Goal: Book appointment/travel/reservation

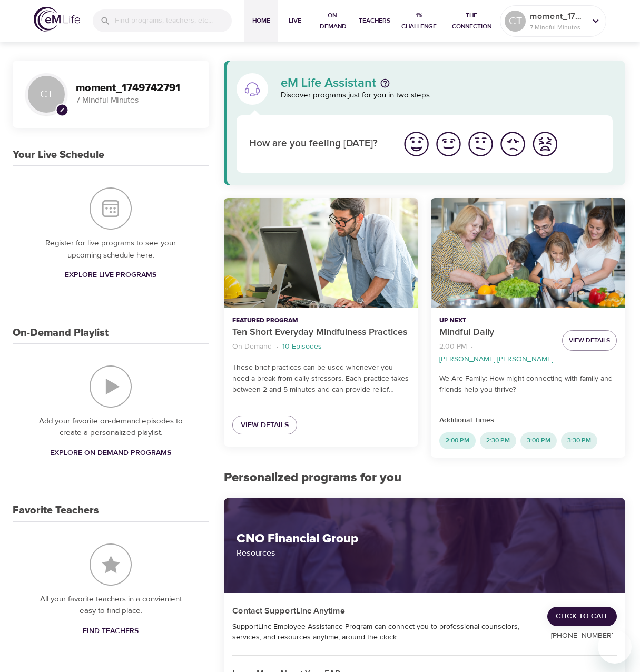
click at [460, 439] on span "2:00 PM" at bounding box center [457, 440] width 36 height 9
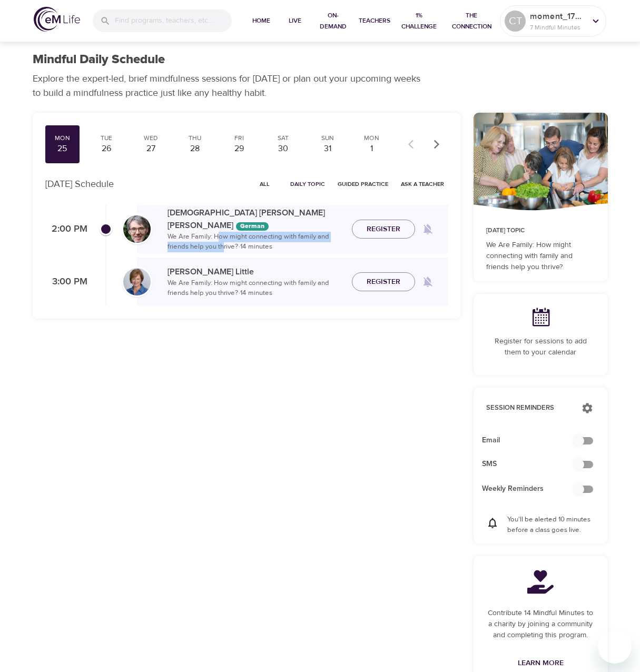
drag, startPoint x: 220, startPoint y: 232, endPoint x: 226, endPoint y: 242, distance: 11.4
click at [225, 241] on p "We Are Family: How might connecting with family and friends help you thrive? · …" at bounding box center [255, 242] width 176 height 21
drag, startPoint x: 226, startPoint y: 242, endPoint x: 267, endPoint y: 291, distance: 64.3
click at [267, 291] on p "We Are Family: How might connecting with family and friends help you thrive? · …" at bounding box center [255, 288] width 176 height 21
drag, startPoint x: 227, startPoint y: 281, endPoint x: 235, endPoint y: 288, distance: 10.1
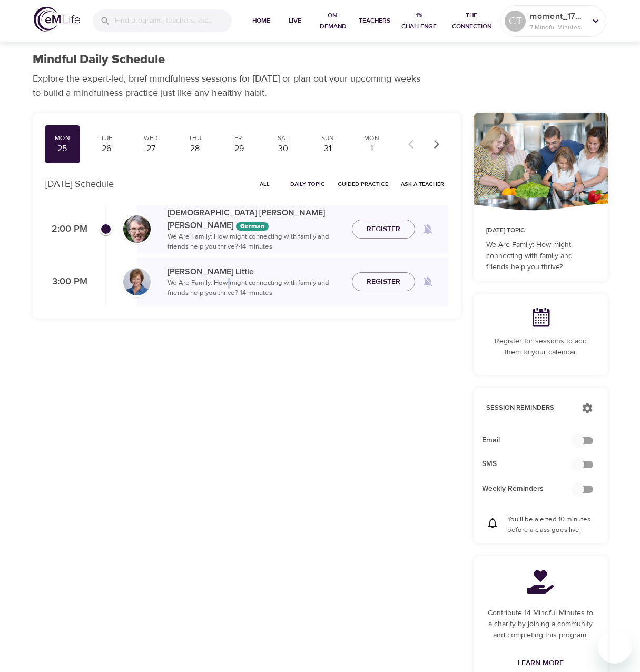
click at [233, 287] on p "We Are Family: How might connecting with family and friends help you thrive? · …" at bounding box center [255, 288] width 176 height 21
drag, startPoint x: 235, startPoint y: 288, endPoint x: 268, endPoint y: 297, distance: 34.4
click at [266, 294] on p "We Are Family: How might connecting with family and friends help you thrive? · …" at bounding box center [255, 288] width 176 height 21
click at [303, 362] on div "Mon 25 Tue 26 Wed 27 Thu 28 Fri 29 Sat 30 Sun 31 Mon 1 Tue 2 Wed 3 Thu 4 Fri 5 …" at bounding box center [246, 403] width 441 height 594
click at [110, 149] on div "26" at bounding box center [106, 149] width 26 height 12
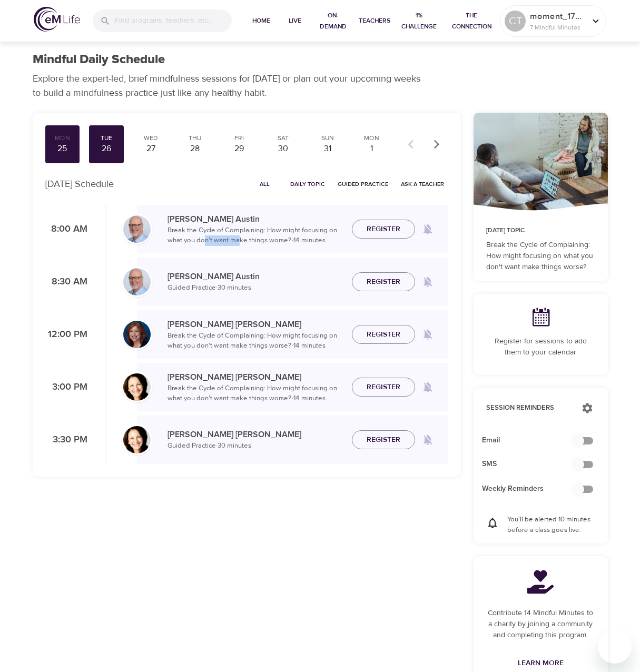
drag, startPoint x: 203, startPoint y: 242, endPoint x: 249, endPoint y: 242, distance: 45.3
click at [244, 242] on p "Break the Cycle of Complaining: How might focusing on what you don't want make …" at bounding box center [255, 235] width 176 height 21
drag, startPoint x: 249, startPoint y: 242, endPoint x: 303, endPoint y: 251, distance: 55.6
click at [300, 246] on div "Jim Austin Break the Cycle of Complaining: How might focusing on what you don't…" at bounding box center [292, 229] width 311 height 48
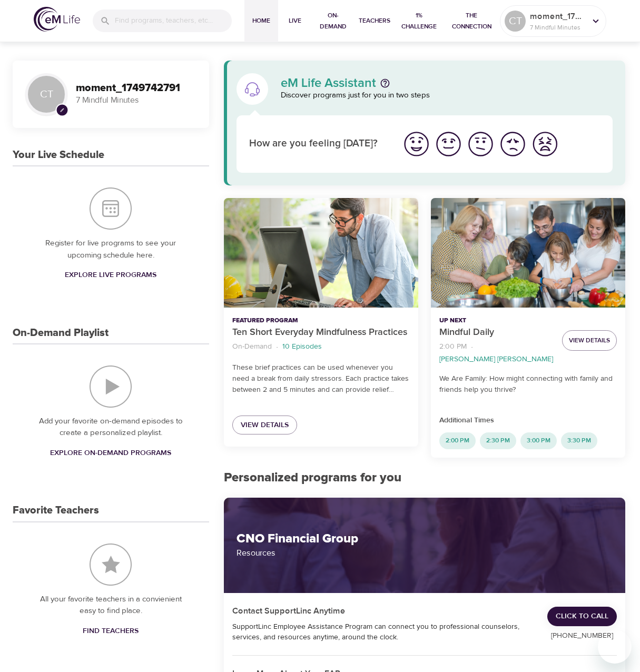
drag, startPoint x: 400, startPoint y: 320, endPoint x: 395, endPoint y: 318, distance: 5.7
